Goal: Information Seeking & Learning: Learn about a topic

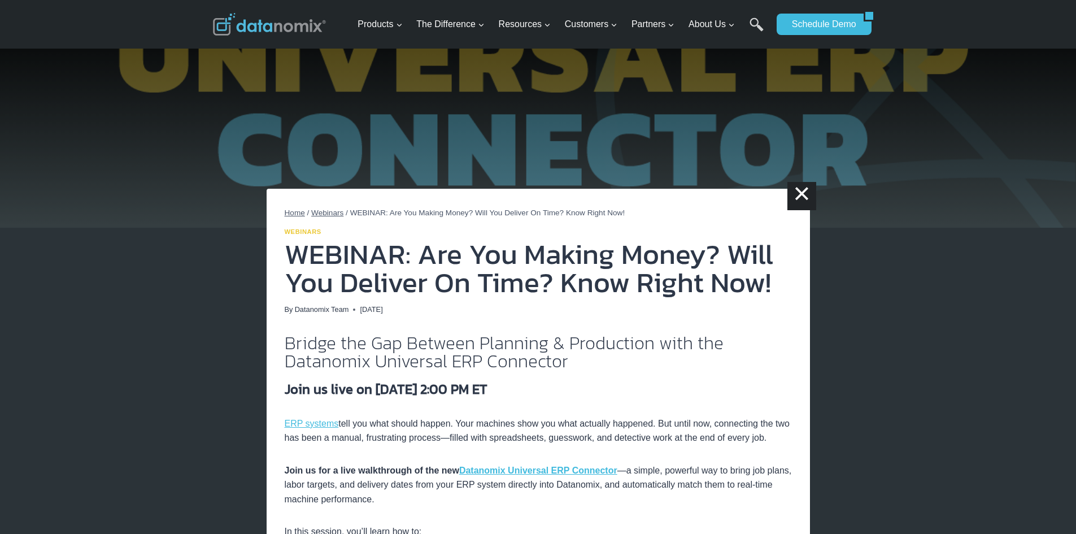
click at [298, 230] on link "Webinars" at bounding box center [303, 231] width 37 height 7
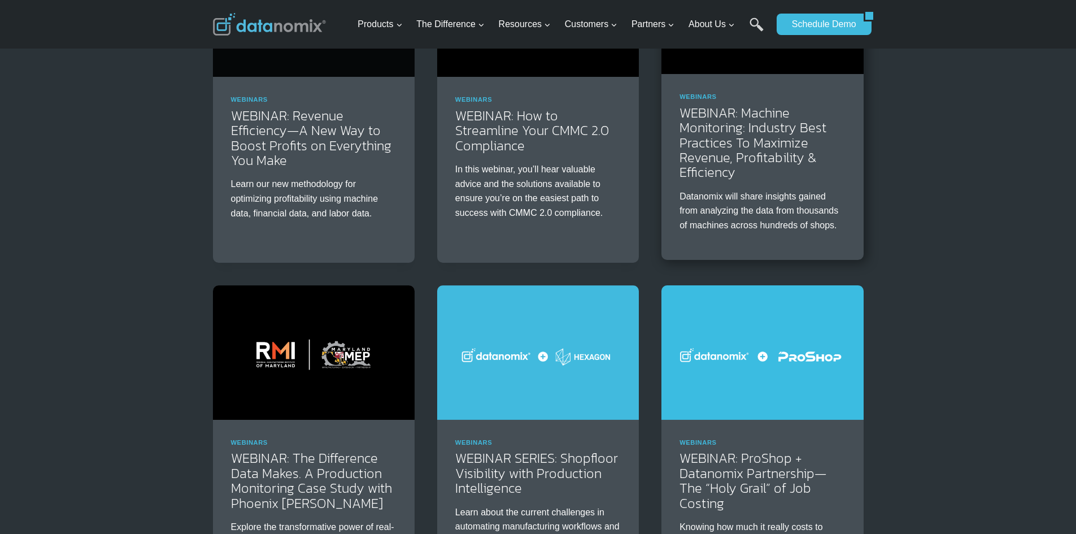
scroll to position [960, 0]
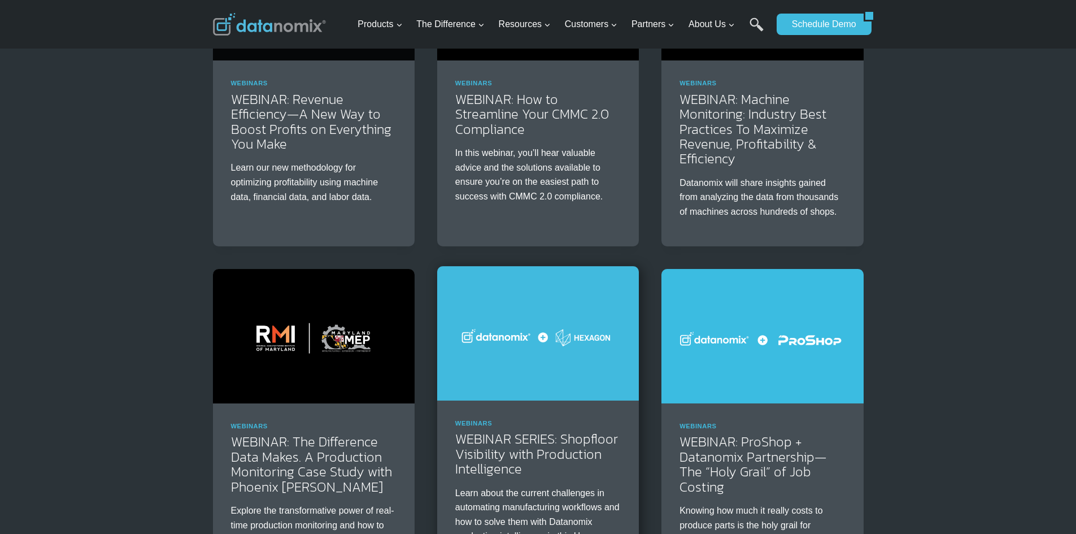
click at [584, 368] on img at bounding box center [538, 333] width 202 height 134
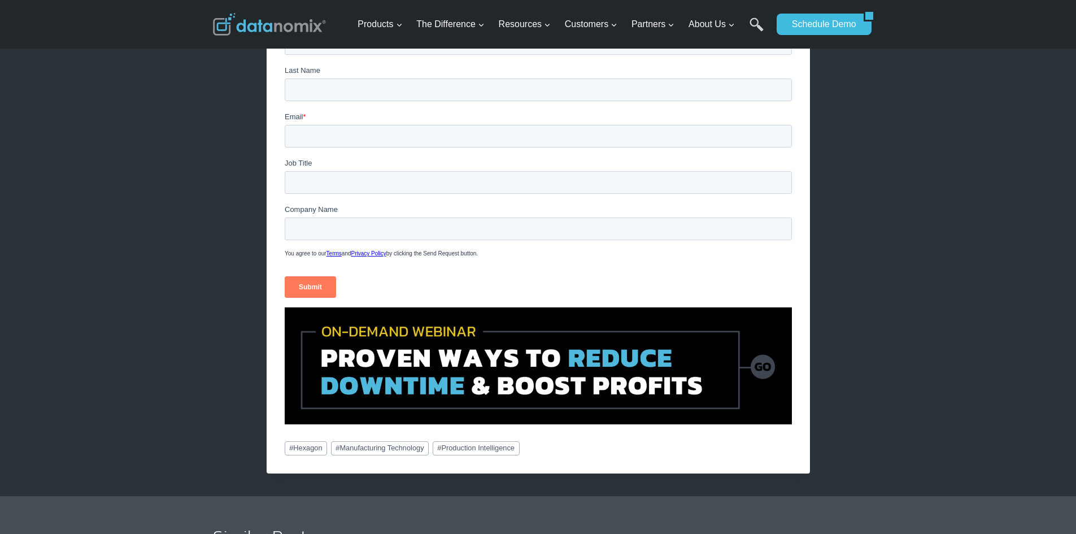
scroll to position [395, 0]
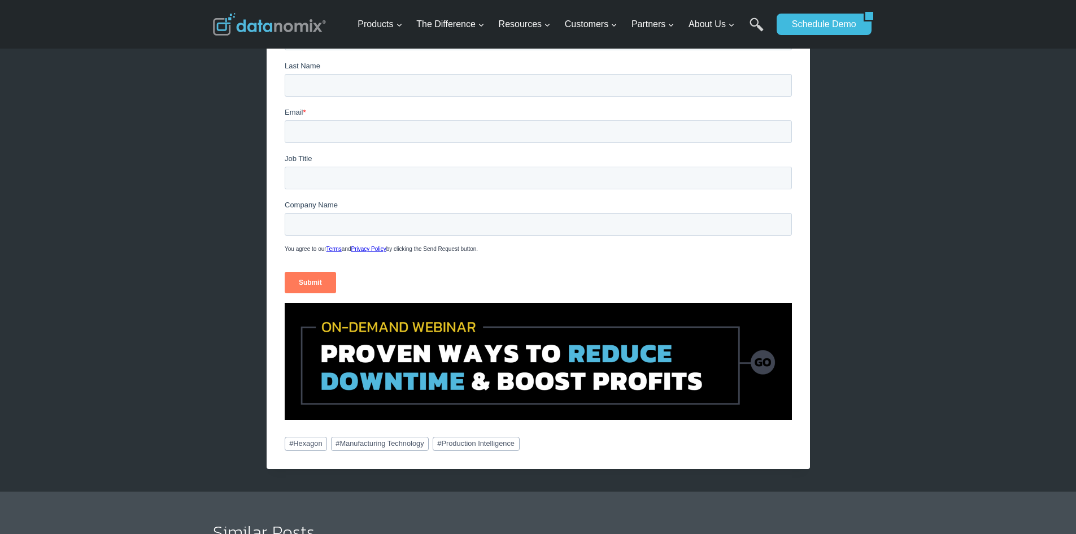
click at [434, 365] on img at bounding box center [538, 361] width 507 height 117
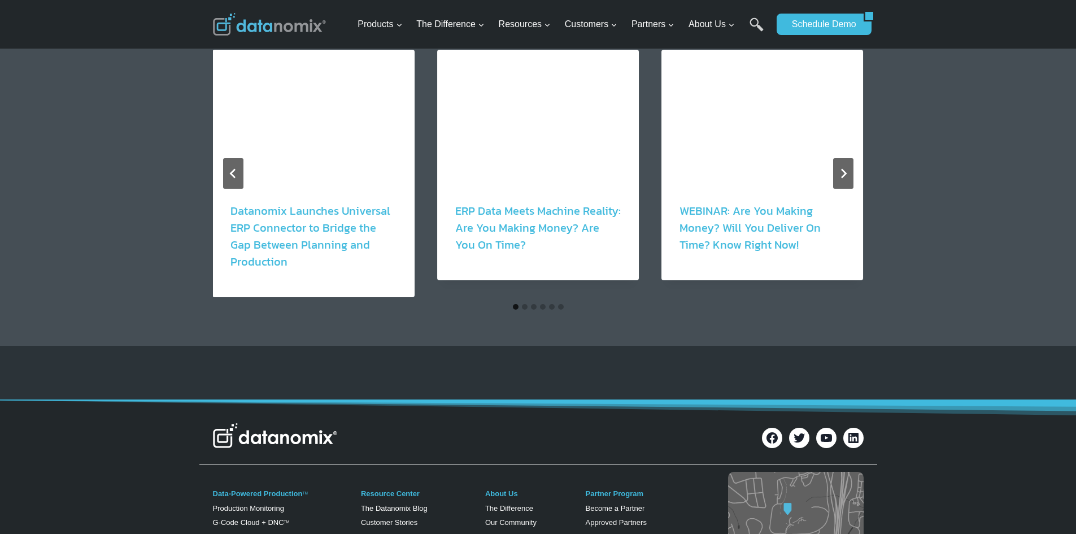
scroll to position [1129, 0]
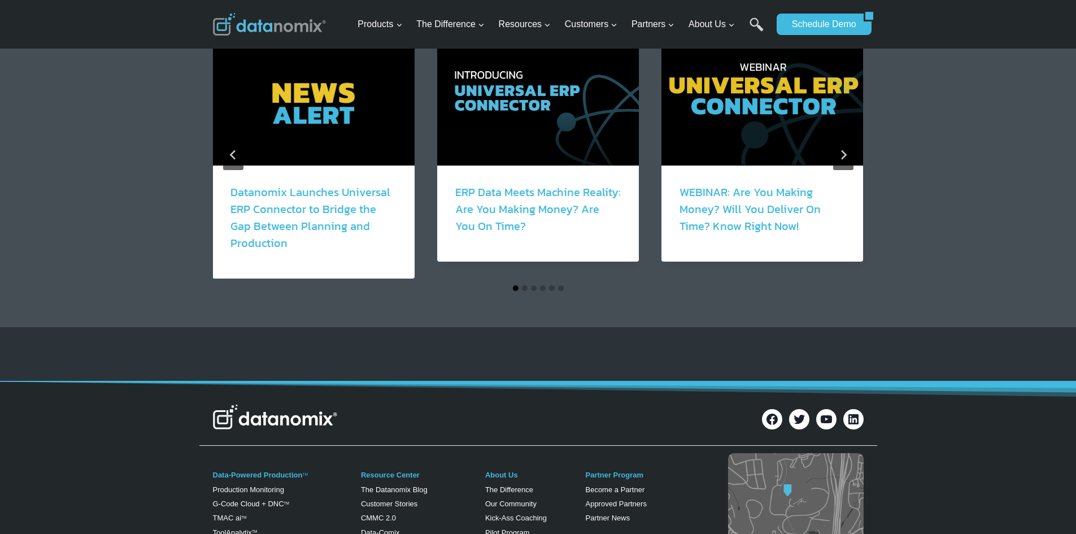
click at [515, 291] on button "Go to slide 1" at bounding box center [516, 288] width 6 height 6
